Goal: Find specific page/section: Find specific page/section

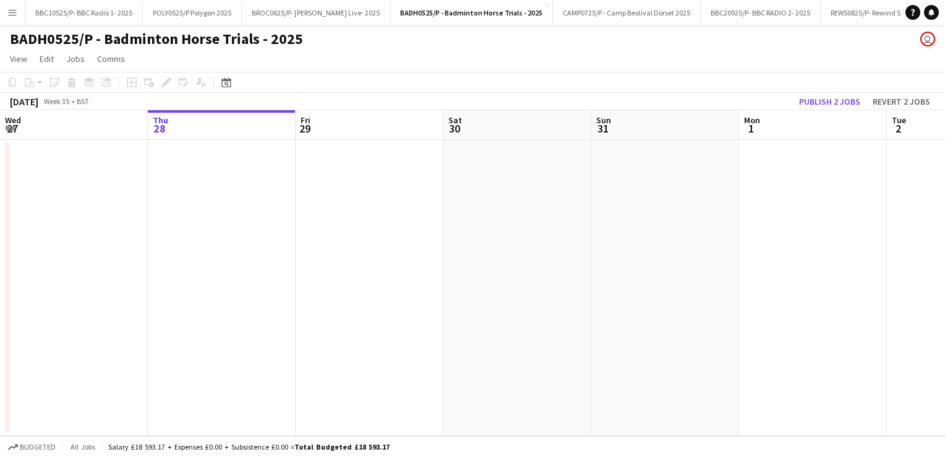
click at [16, 14] on app-icon "Menu" at bounding box center [12, 12] width 10 height 10
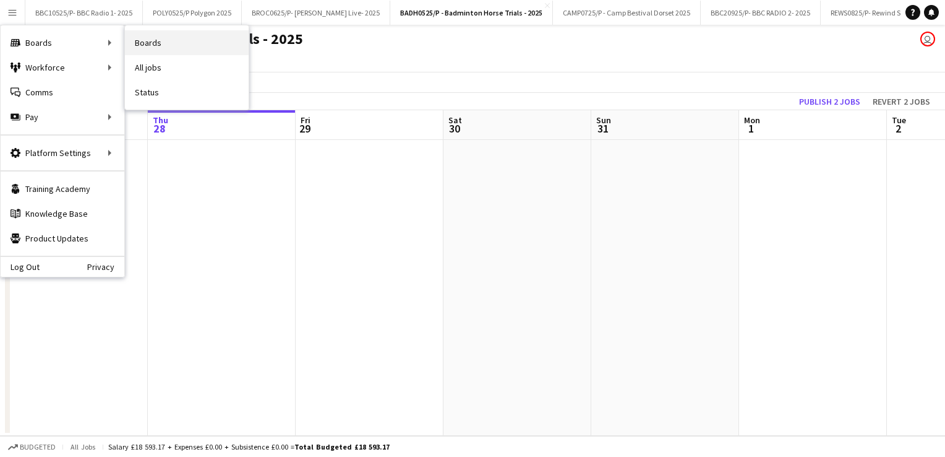
click at [156, 45] on link "Boards" at bounding box center [187, 42] width 124 height 25
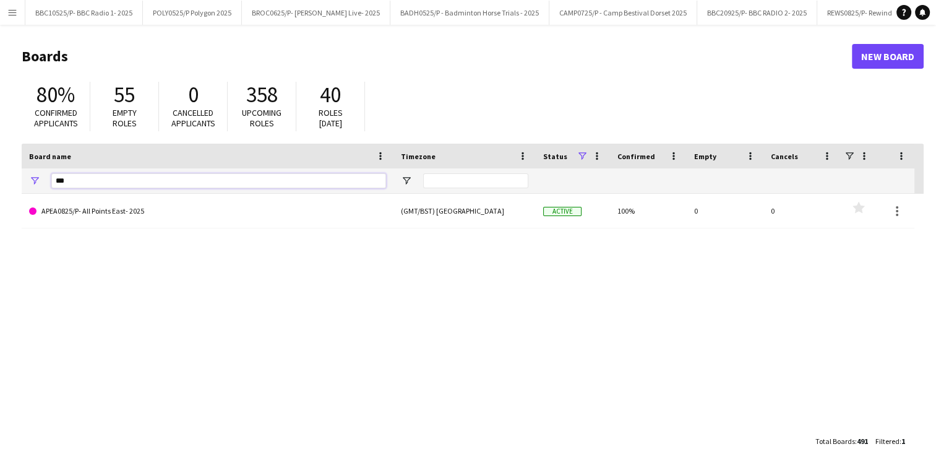
click at [100, 186] on input "***" at bounding box center [218, 180] width 335 height 15
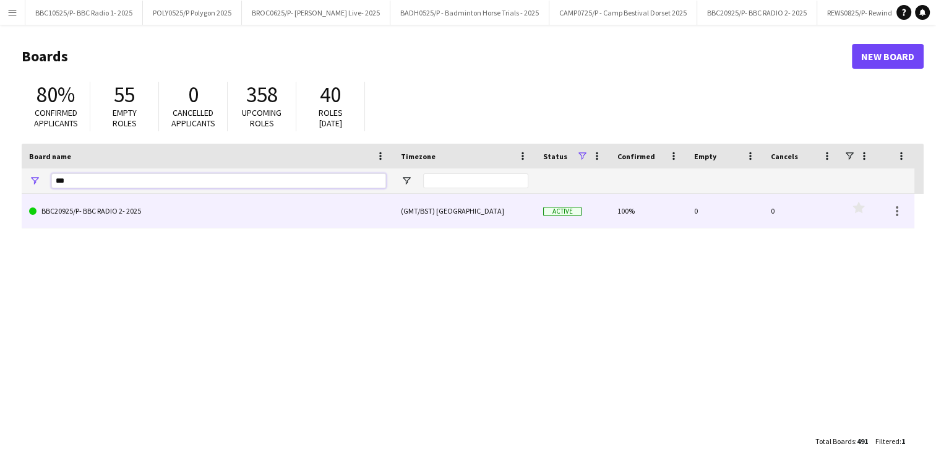
type input "***"
click at [129, 207] on link "BBC20925/P- BBC RADIO 2- 2025" at bounding box center [207, 211] width 357 height 35
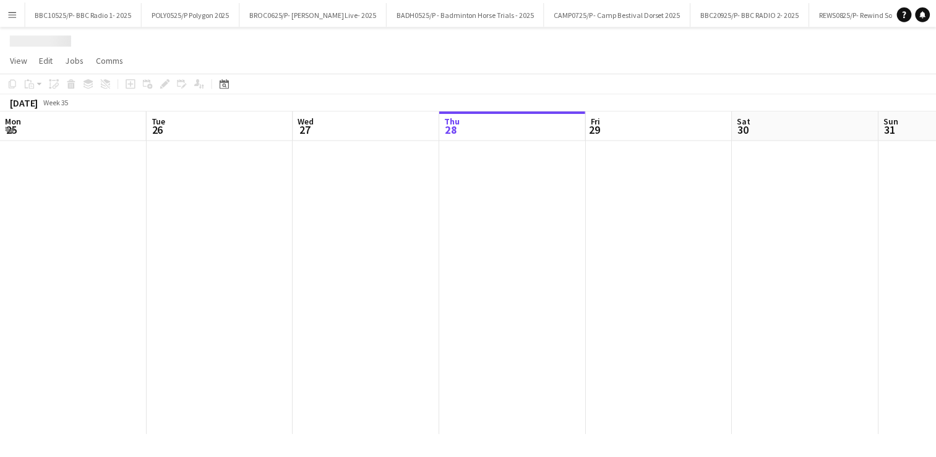
scroll to position [0, 296]
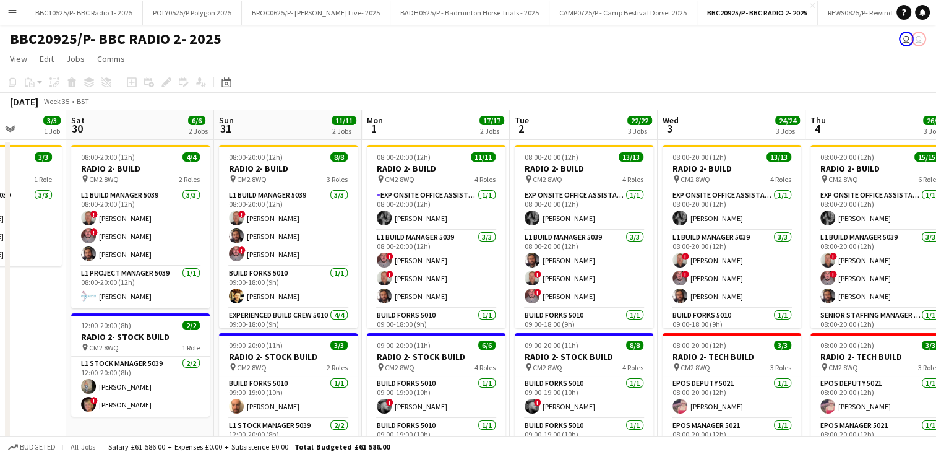
drag, startPoint x: 777, startPoint y: 126, endPoint x: 401, endPoint y: 154, distance: 377.3
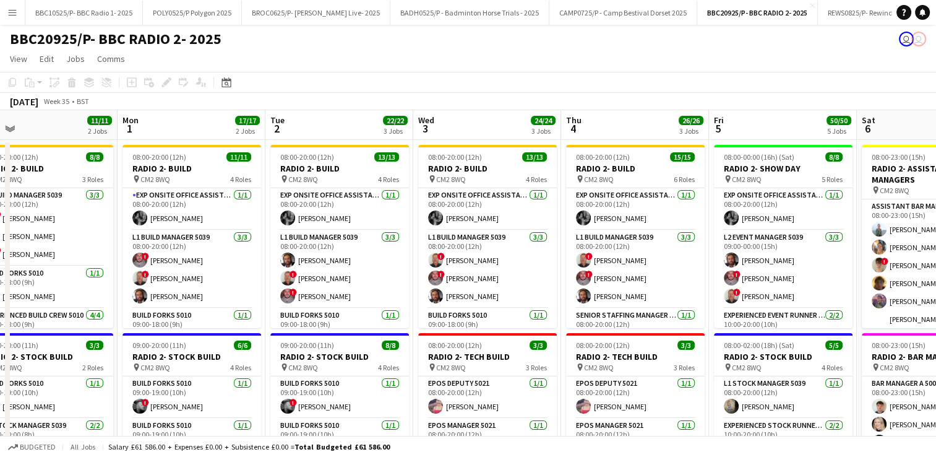
scroll to position [0, 334]
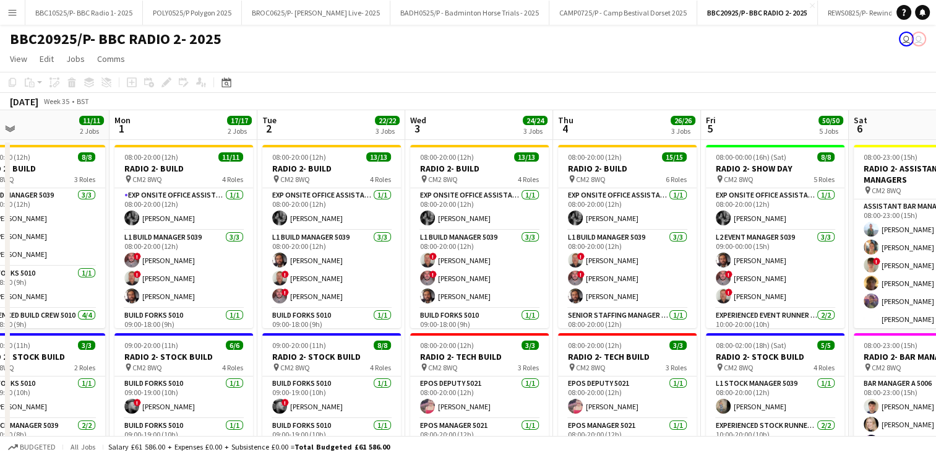
drag, startPoint x: 542, startPoint y: 119, endPoint x: 288, endPoint y: 127, distance: 253.8
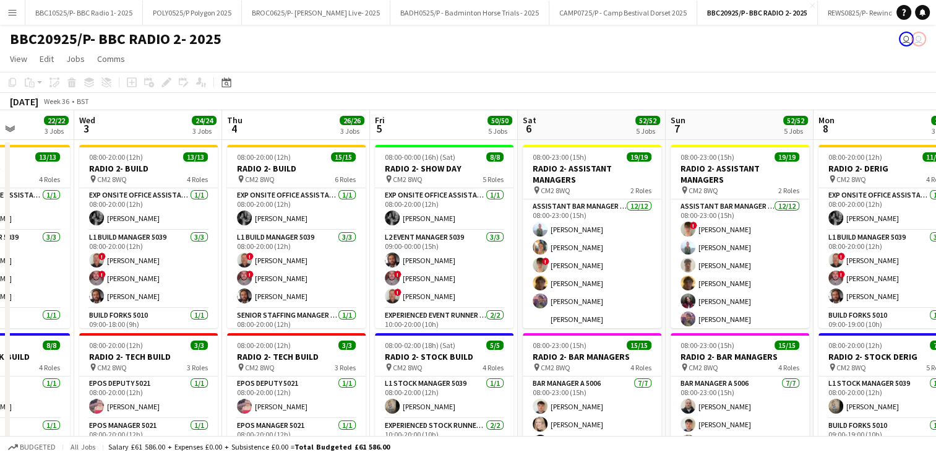
drag, startPoint x: 770, startPoint y: 114, endPoint x: 440, endPoint y: 128, distance: 330.7
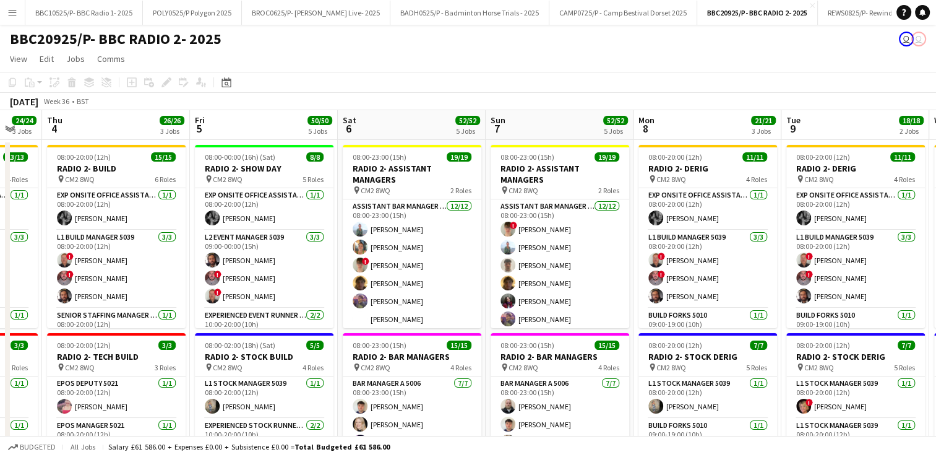
drag, startPoint x: 725, startPoint y: 124, endPoint x: 543, endPoint y: 142, distance: 182.2
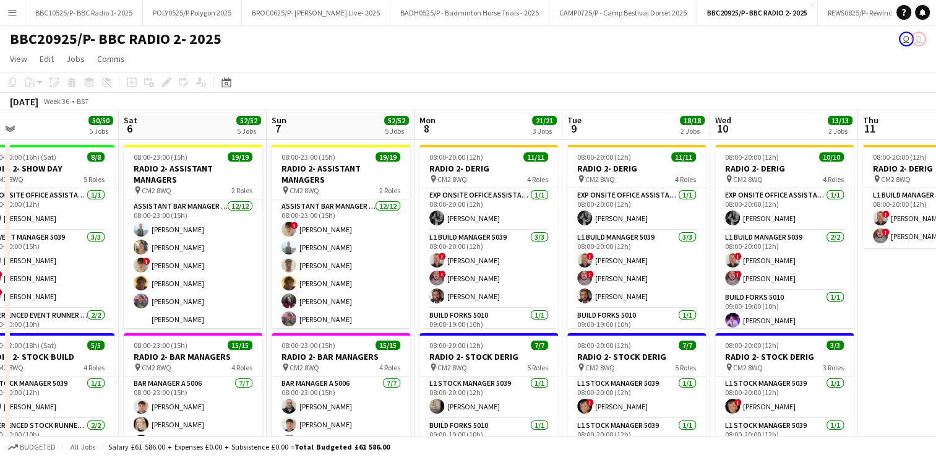
scroll to position [0, 474]
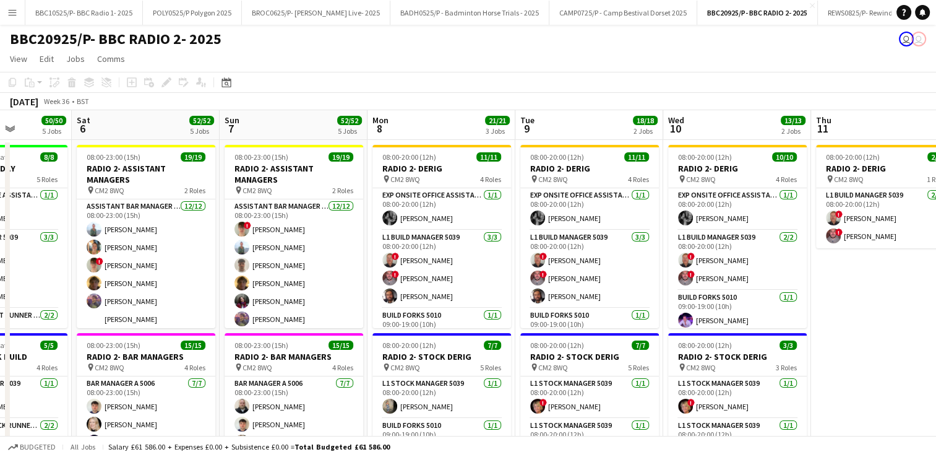
drag, startPoint x: 844, startPoint y: 130, endPoint x: 572, endPoint y: 158, distance: 273.7
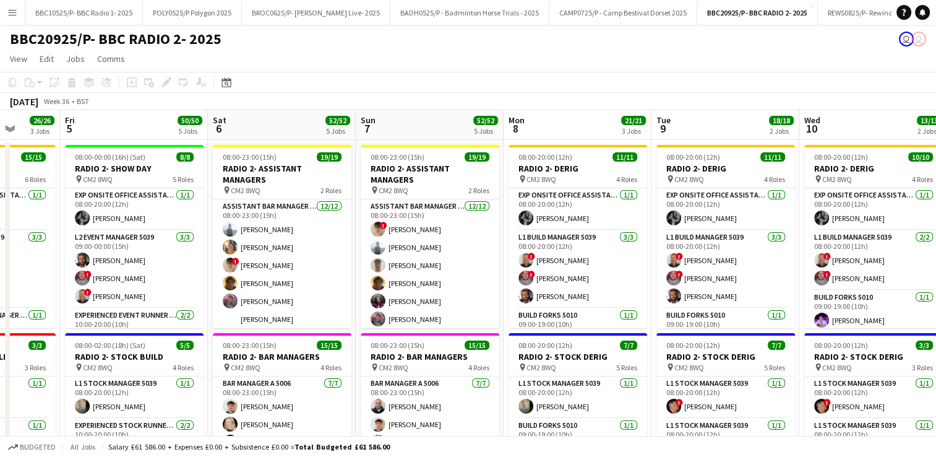
scroll to position [0, 384]
drag, startPoint x: 725, startPoint y: 121, endPoint x: 942, endPoint y: 103, distance: 217.3
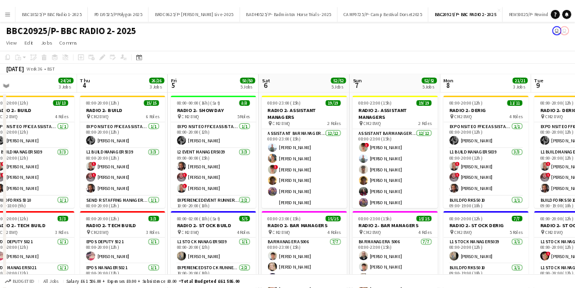
scroll to position [0, 319]
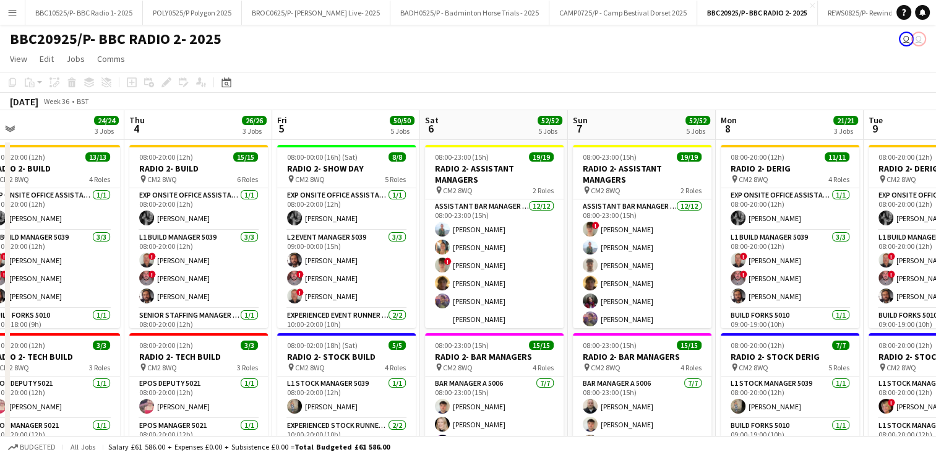
drag, startPoint x: 267, startPoint y: 127, endPoint x: 479, endPoint y: 118, distance: 212.4
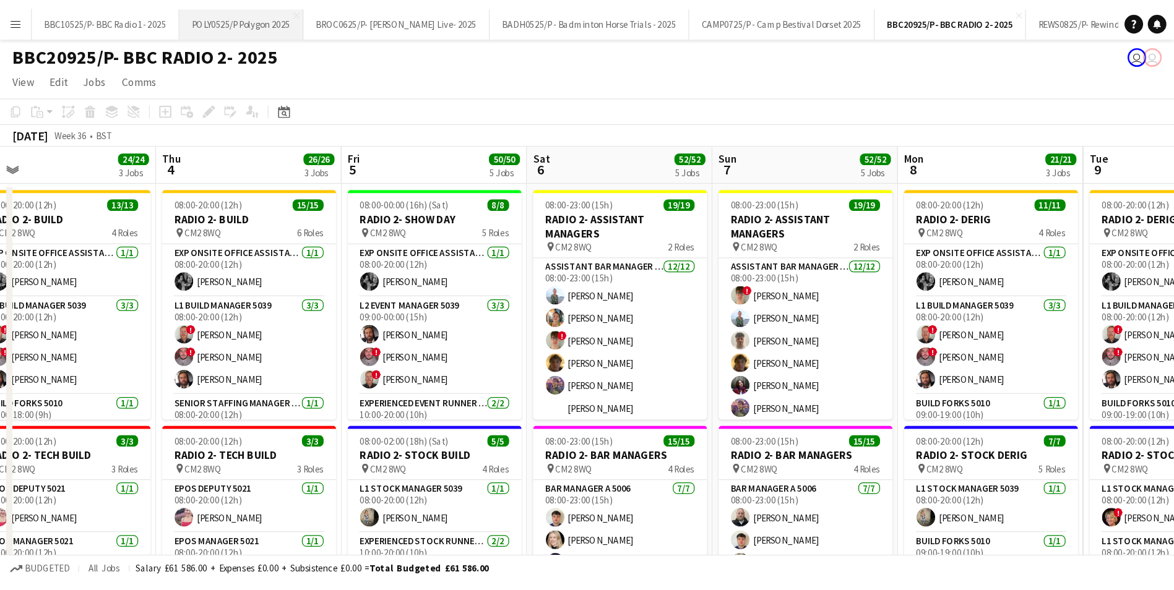
scroll to position [0, 320]
